Goal: Entertainment & Leisure: Browse casually

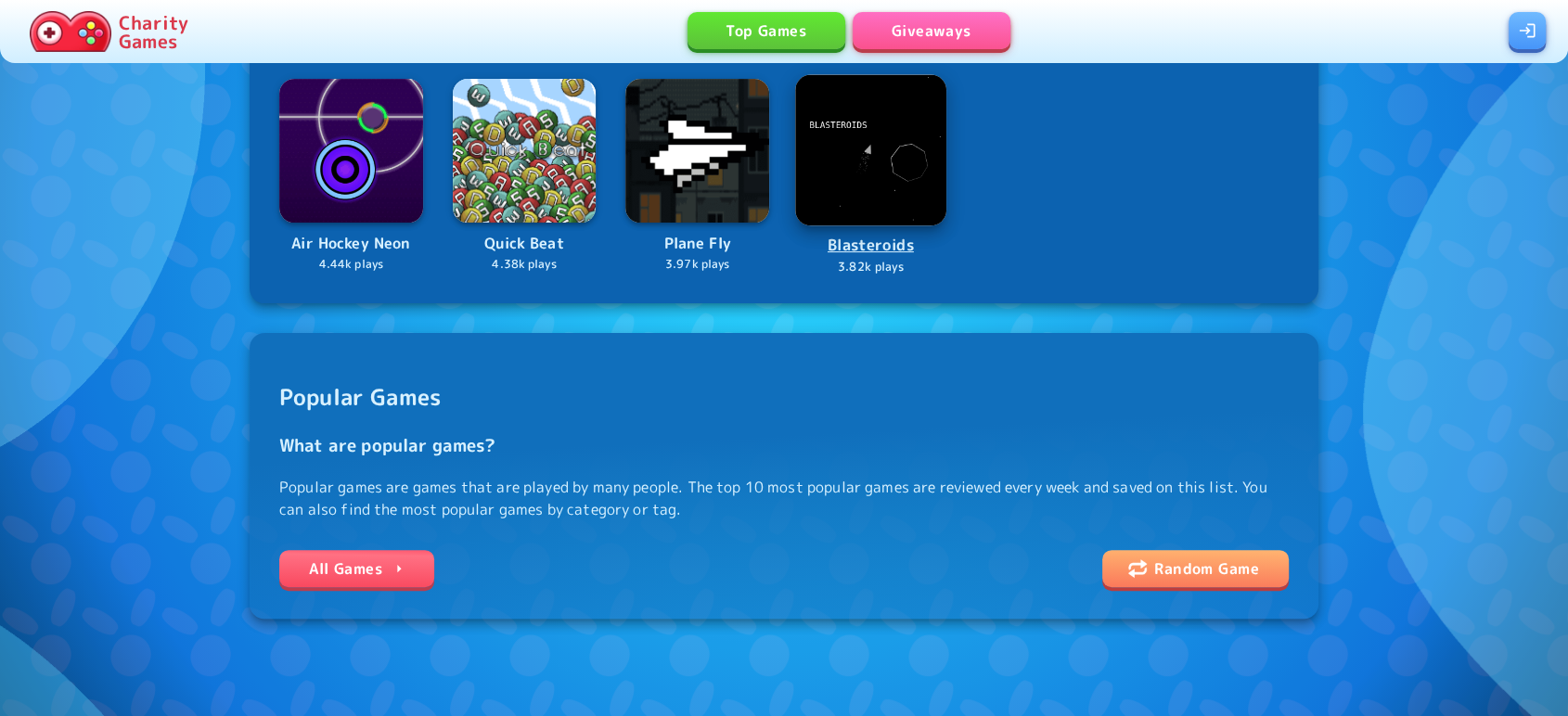
scroll to position [528, 0]
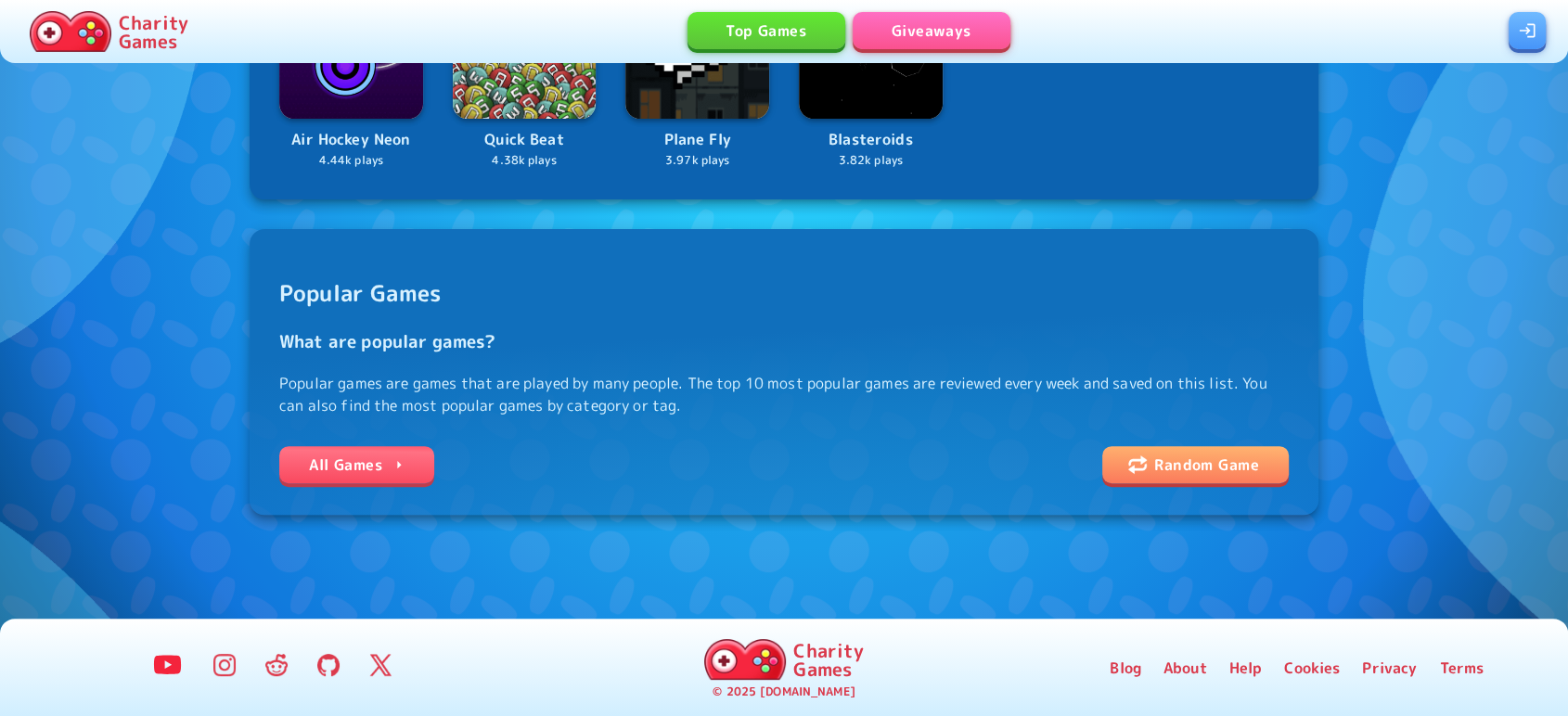
click at [326, 473] on link "All Games" at bounding box center [356, 464] width 155 height 37
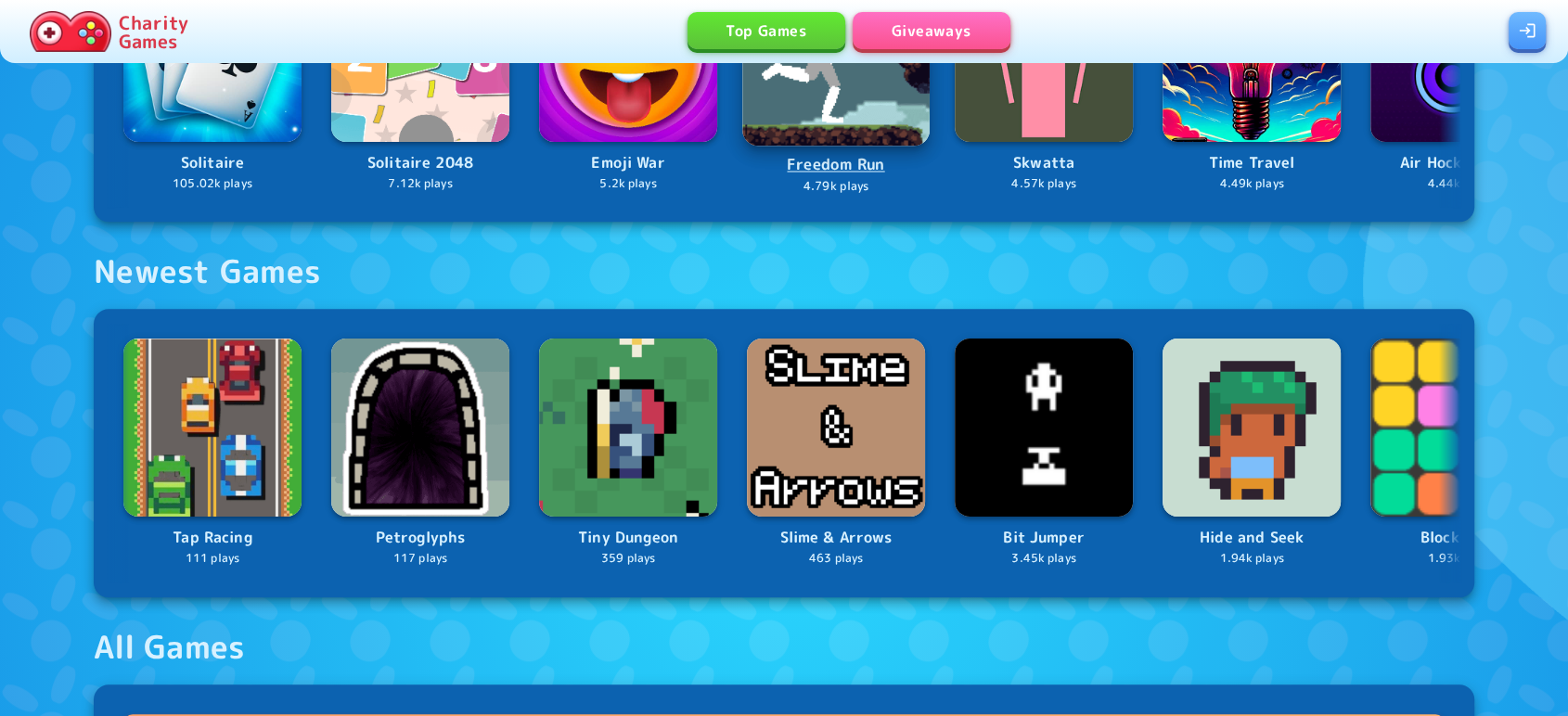
scroll to position [1174, 0]
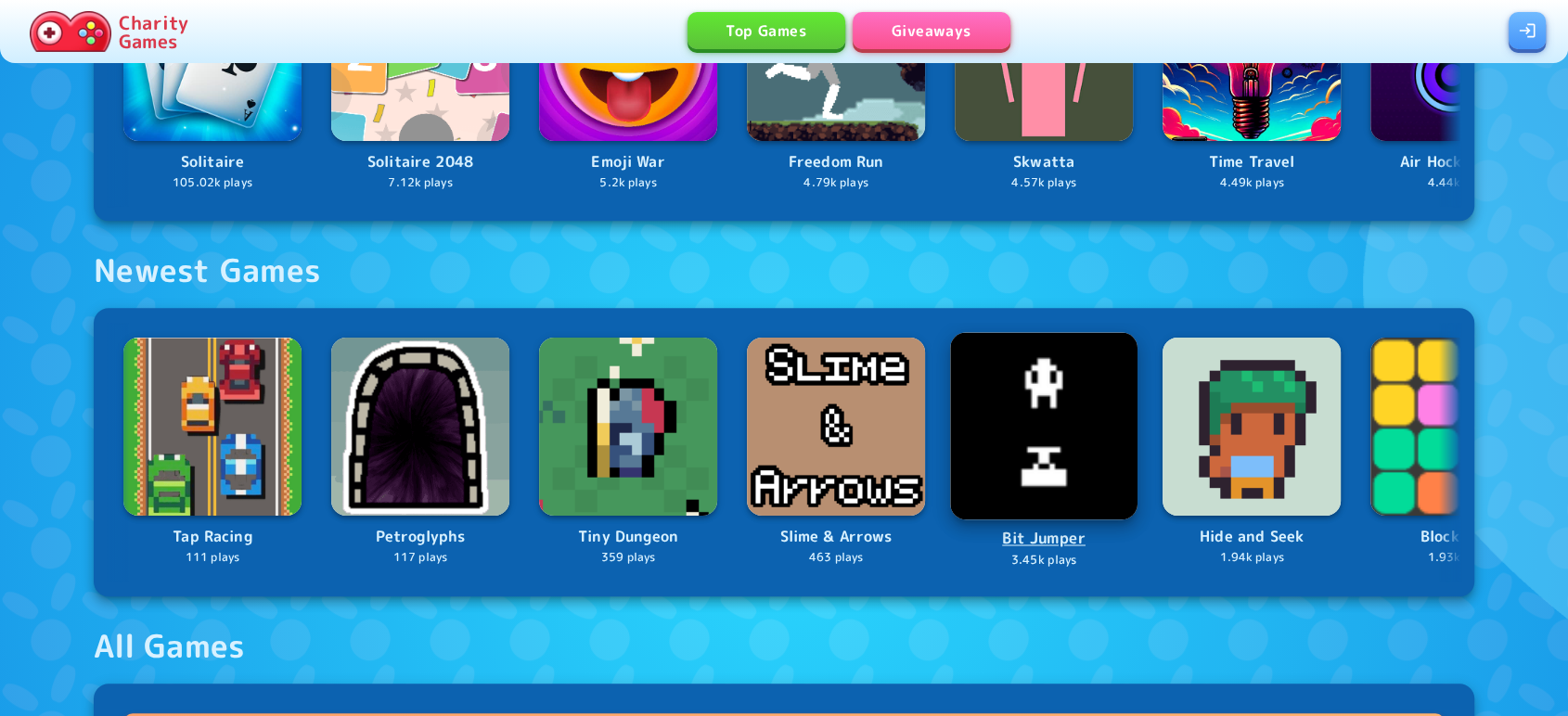
click at [1011, 457] on img at bounding box center [1043, 427] width 187 height 187
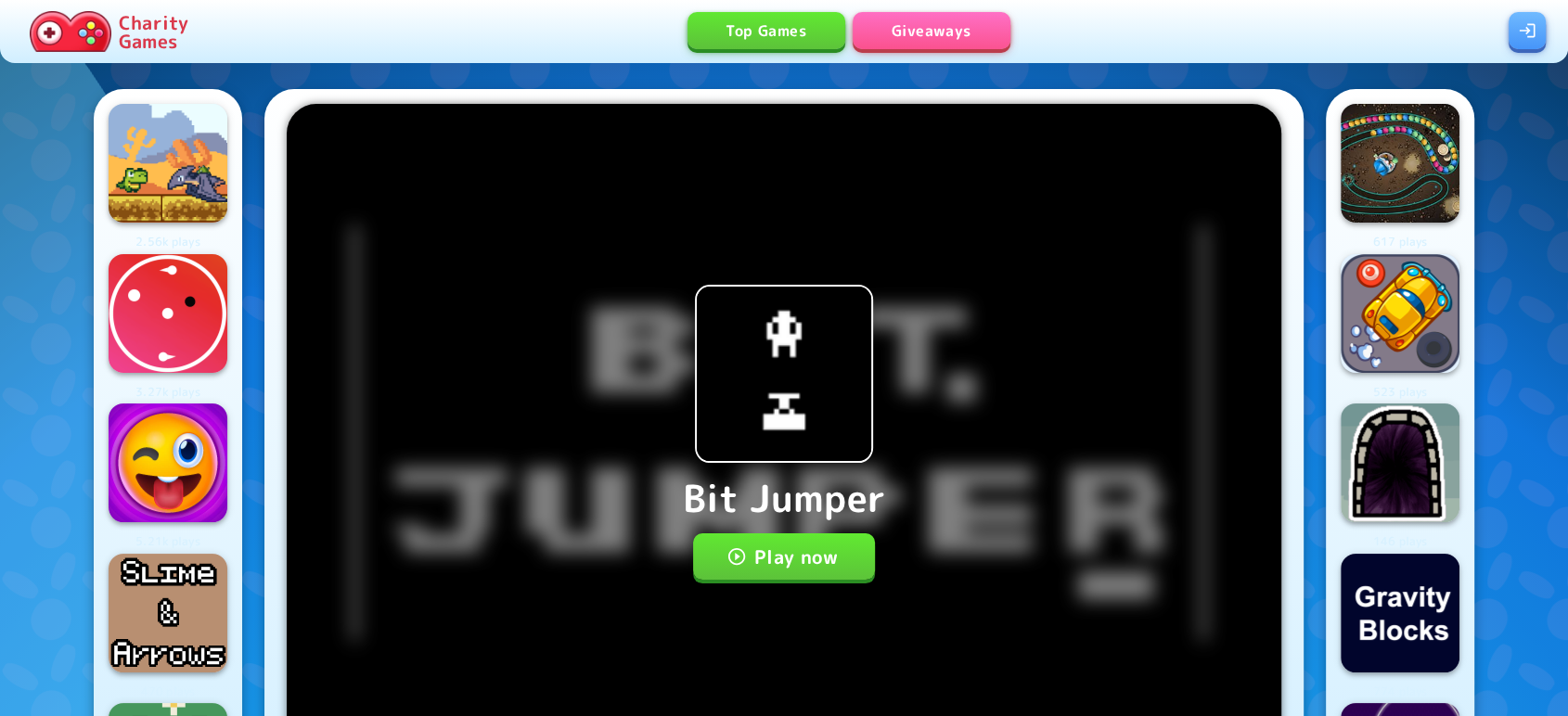
click at [787, 572] on button "Play now" at bounding box center [784, 556] width 183 height 46
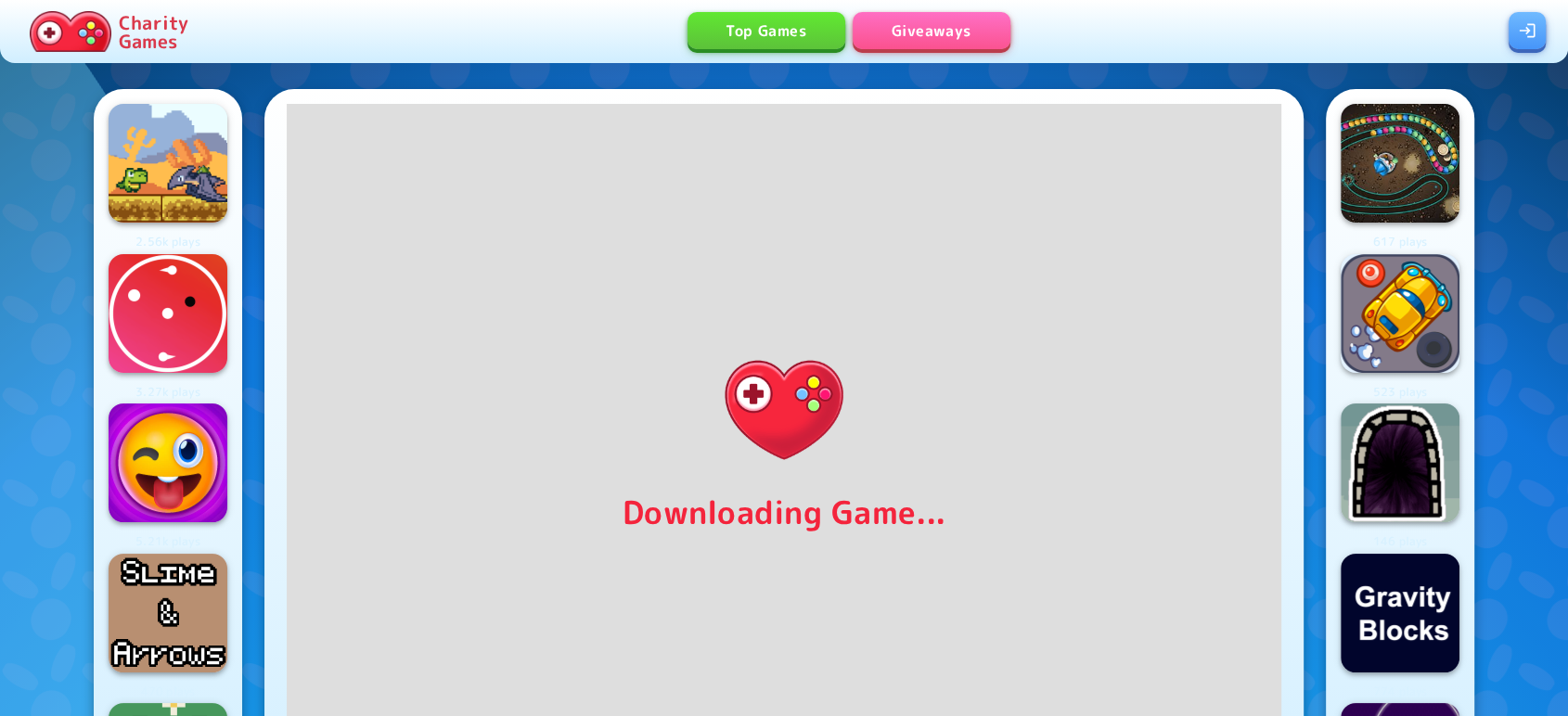
scroll to position [57, 0]
